Goal: Task Accomplishment & Management: Manage account settings

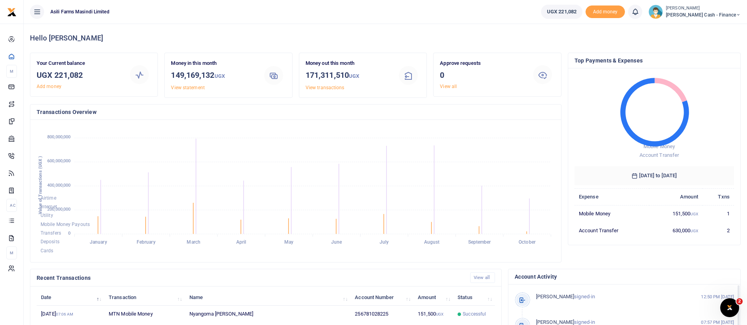
scroll to position [145, 0]
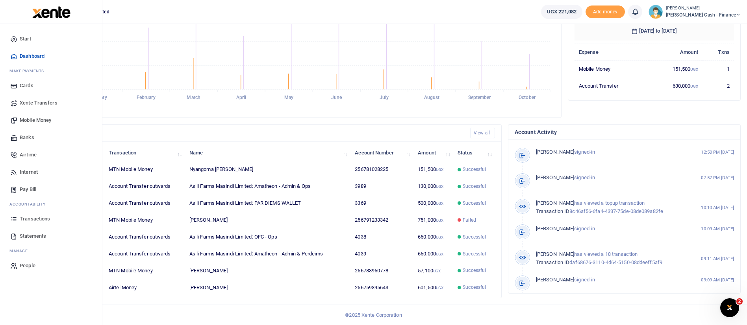
click at [42, 235] on span "Statements" at bounding box center [33, 237] width 26 height 8
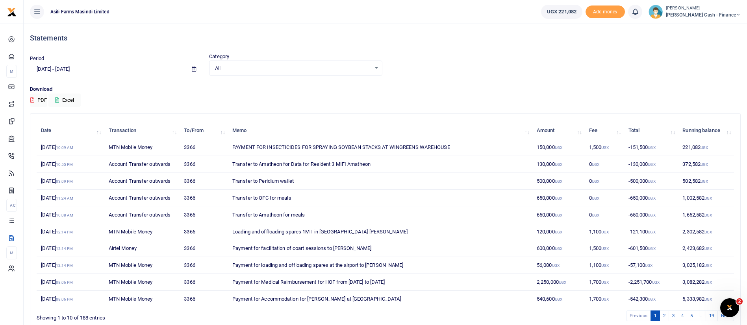
click at [196, 71] on span at bounding box center [194, 69] width 18 height 13
click at [194, 69] on icon at bounding box center [194, 69] width 4 height 5
click at [58, 137] on li "This Month" at bounding box center [57, 134] width 55 height 12
type input "10/01/2025 - 10/31/2025"
click at [72, 103] on button "Excel" at bounding box center [64, 100] width 32 height 13
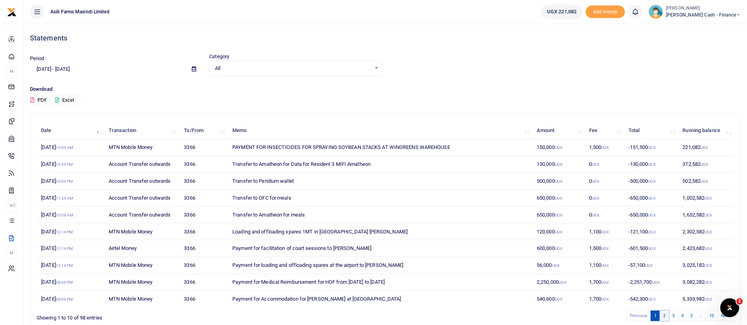
click at [662, 316] on link "2" at bounding box center [663, 316] width 9 height 11
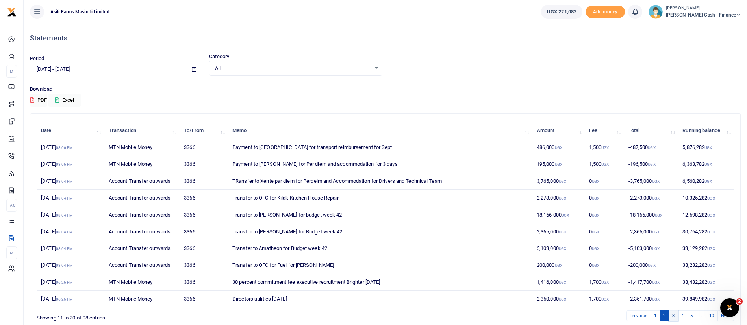
click at [672, 317] on link "3" at bounding box center [672, 316] width 9 height 11
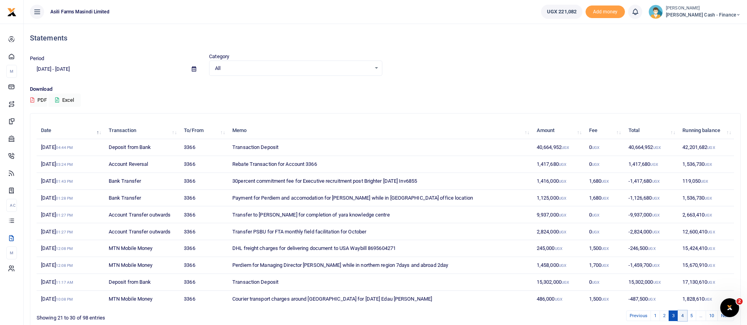
click at [684, 318] on link "4" at bounding box center [681, 316] width 9 height 11
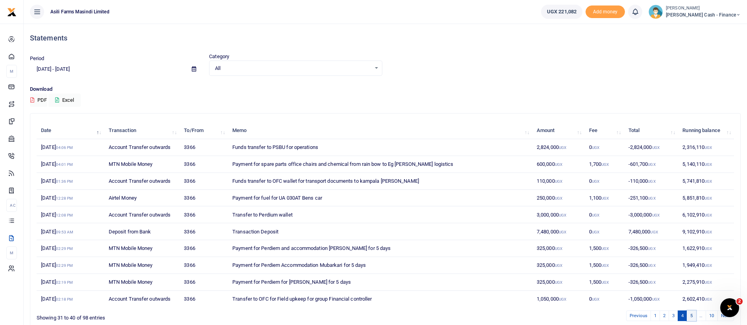
click at [691, 316] on link "5" at bounding box center [690, 316] width 9 height 11
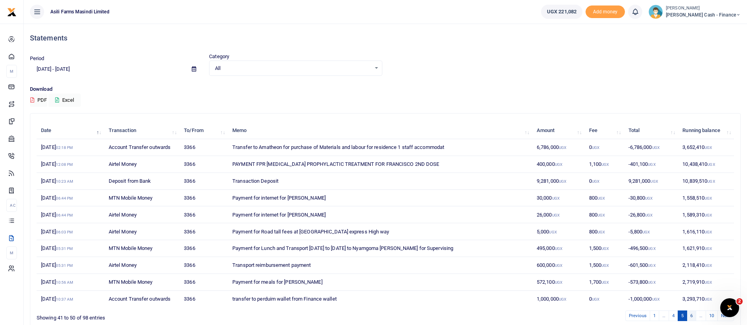
click at [694, 318] on link "6" at bounding box center [690, 316] width 9 height 11
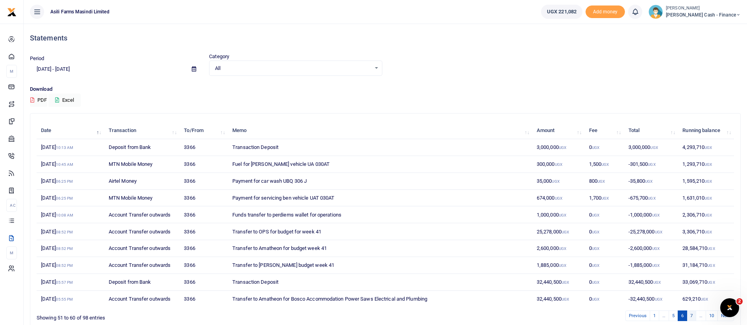
click at [691, 314] on link "7" at bounding box center [690, 316] width 9 height 11
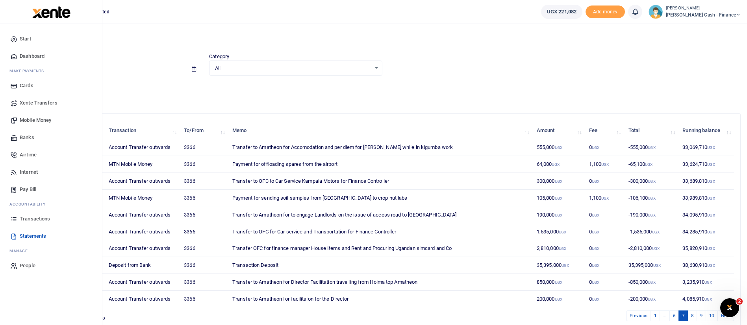
click at [33, 218] on span "Transactions" at bounding box center [35, 219] width 30 height 8
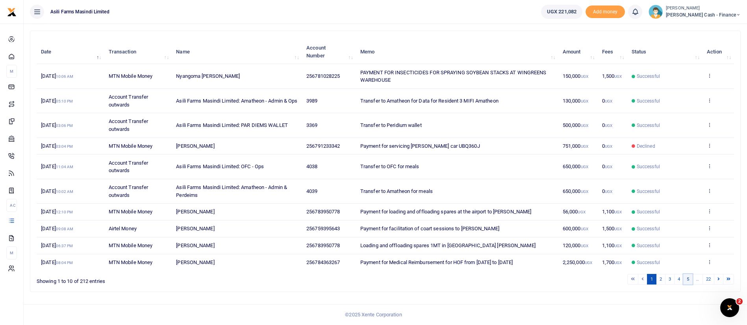
click at [686, 281] on link "5" at bounding box center [687, 279] width 9 height 11
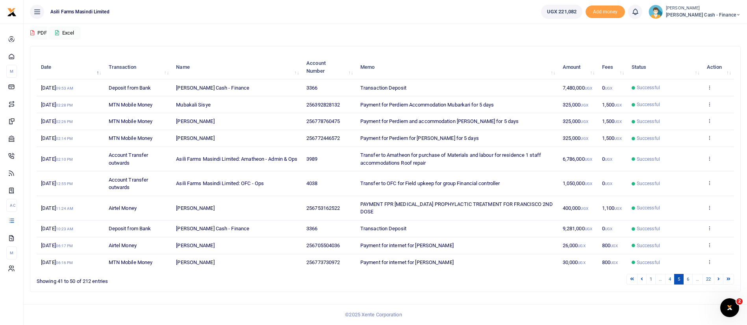
scroll to position [59, 0]
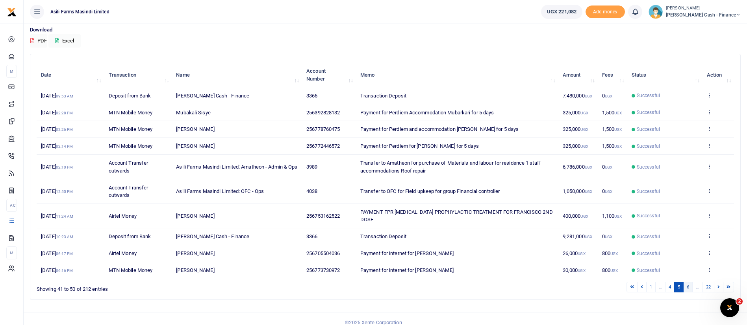
click at [686, 282] on link "6" at bounding box center [687, 287] width 9 height 11
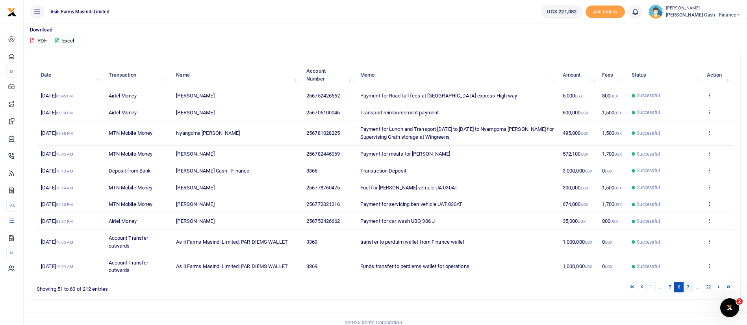
click at [687, 285] on link "7" at bounding box center [687, 287] width 9 height 11
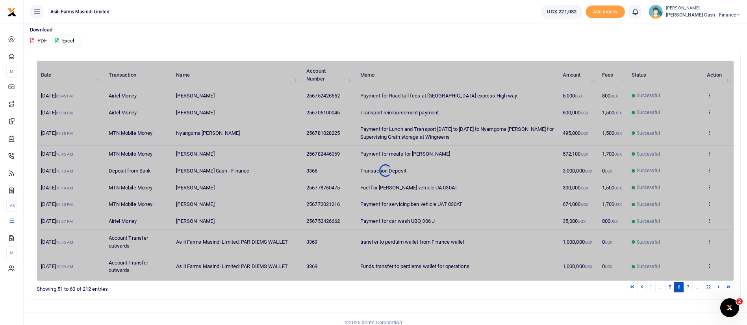
scroll to position [65, 0]
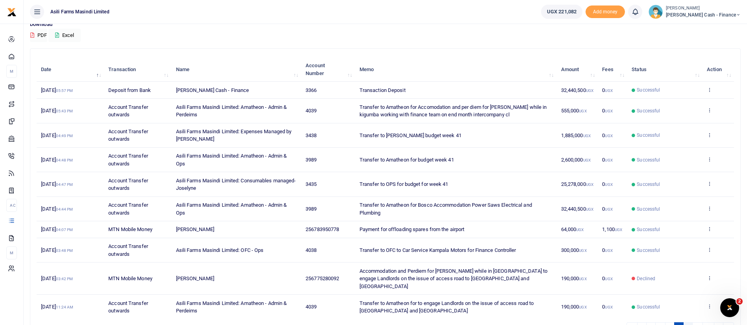
click at [690, 323] on link "8" at bounding box center [687, 328] width 9 height 11
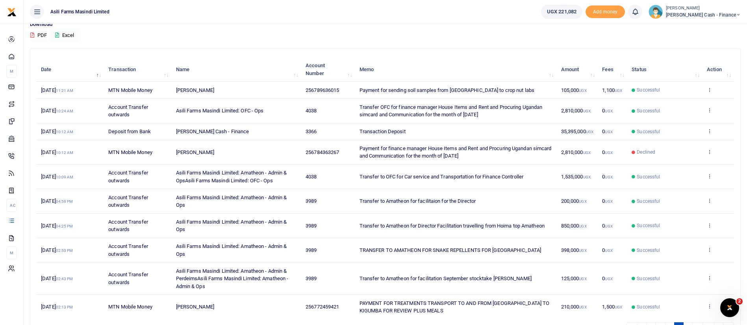
scroll to position [73, 0]
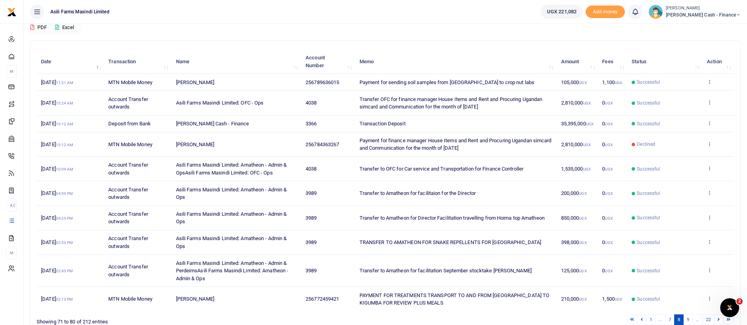
click at [711, 81] on icon at bounding box center [708, 82] width 5 height 6
click at [697, 99] on link "View details" at bounding box center [680, 95] width 62 height 11
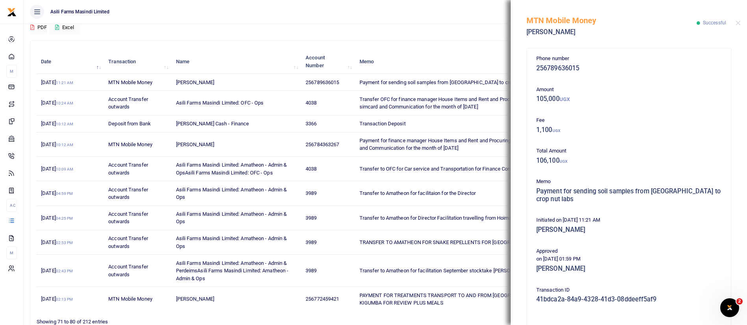
scroll to position [134, 0]
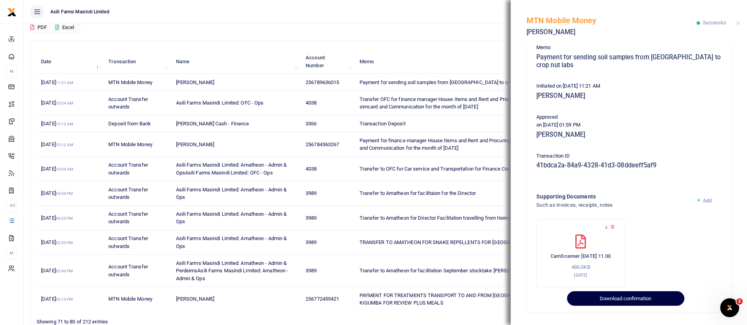
click at [632, 296] on button "Download confirmation" at bounding box center [625, 299] width 117 height 15
click at [741, 24] on div "MTN Mobile Money [PERSON_NAME] Successful" at bounding box center [628, 22] width 236 height 44
click at [740, 24] on button "Close" at bounding box center [737, 22] width 5 height 5
